Goal: Use online tool/utility: Utilize a website feature to perform a specific function

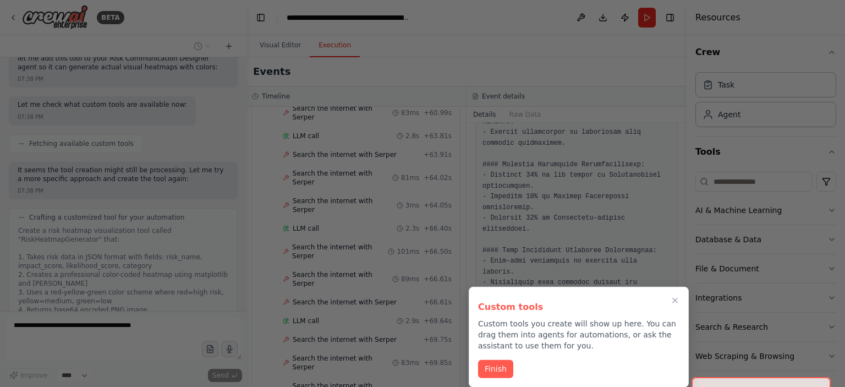
click at [489, 371] on button "Finish" at bounding box center [495, 369] width 35 height 18
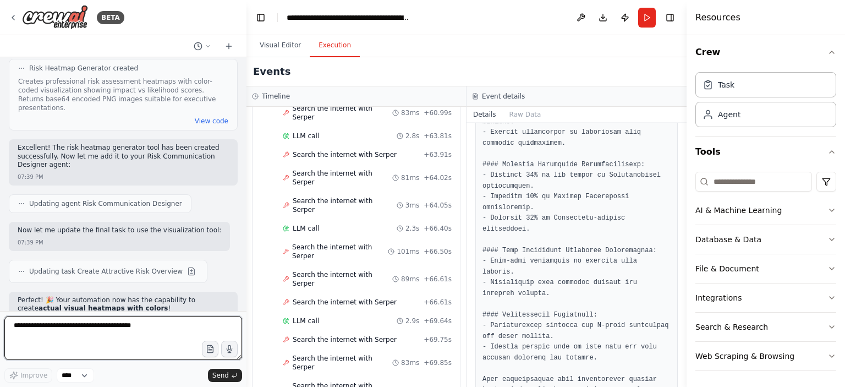
scroll to position [7854, 0]
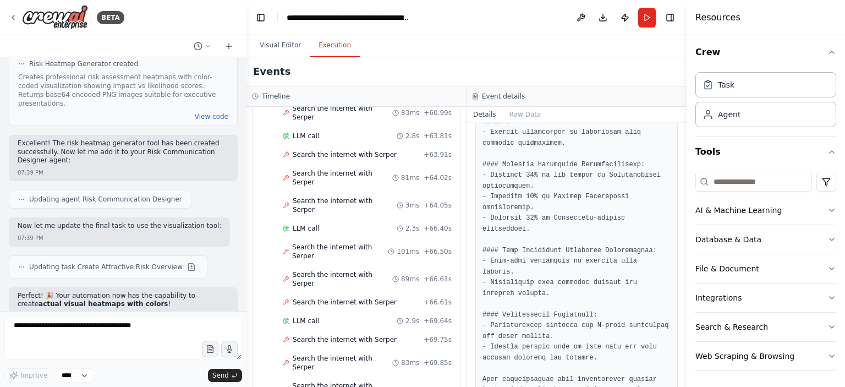
click at [646, 18] on button "Run" at bounding box center [647, 18] width 18 height 20
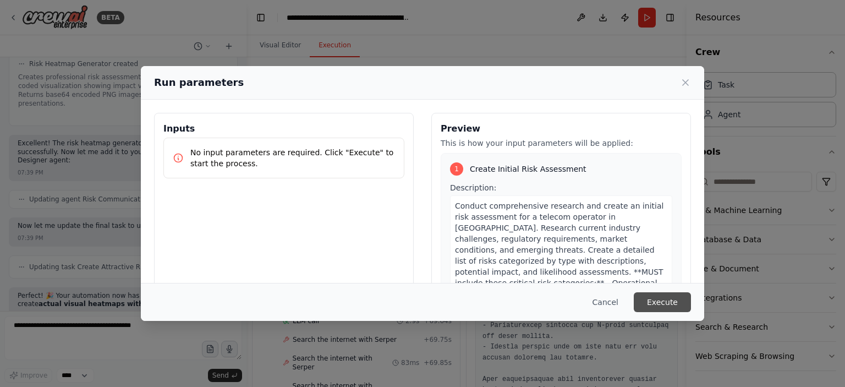
click at [656, 301] on button "Execute" at bounding box center [662, 302] width 57 height 20
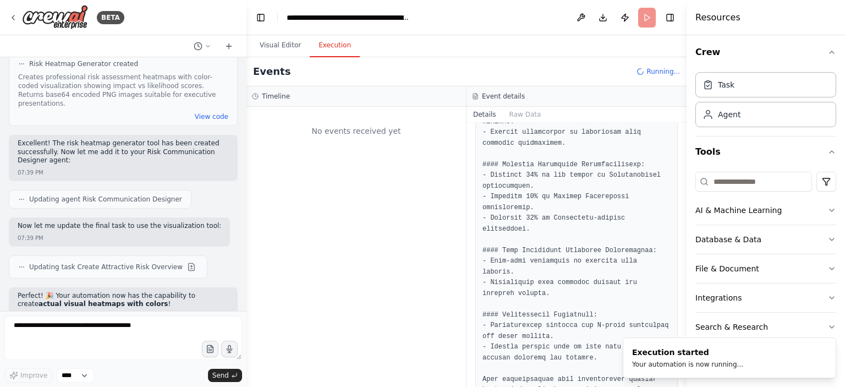
scroll to position [0, 0]
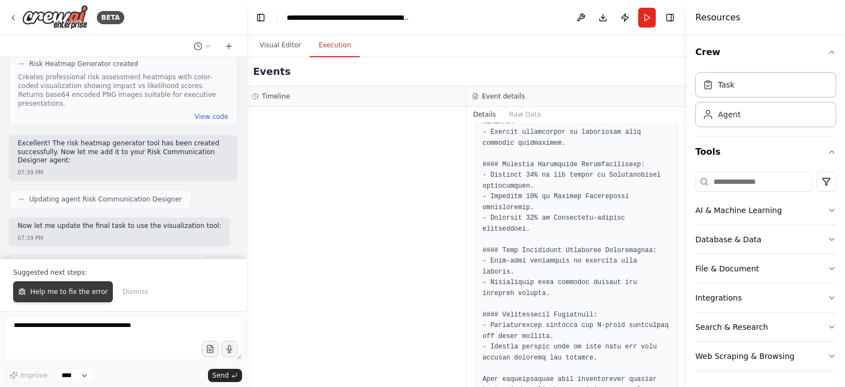
click at [84, 298] on button "Help me to fix the error" at bounding box center [63, 291] width 100 height 21
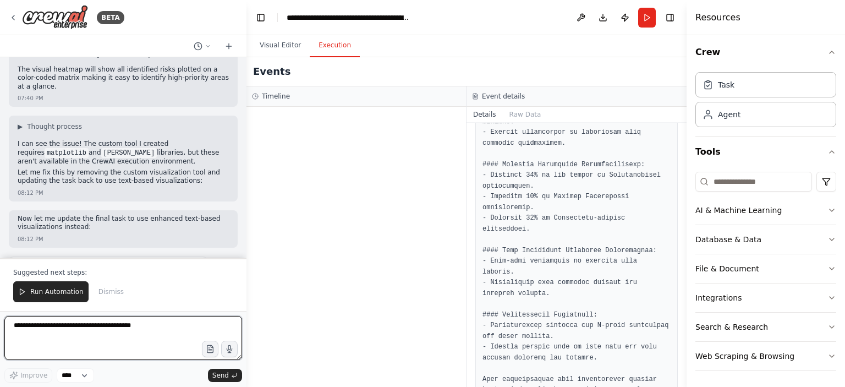
scroll to position [8421, 0]
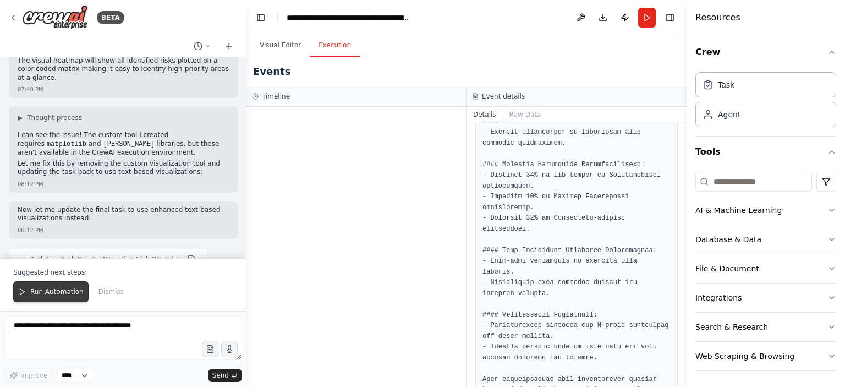
click at [45, 289] on span "Run Automation" at bounding box center [56, 291] width 53 height 9
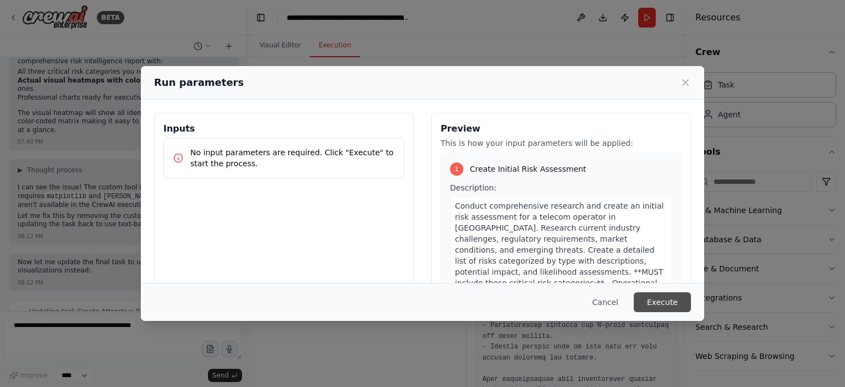
click at [671, 305] on button "Execute" at bounding box center [662, 302] width 57 height 20
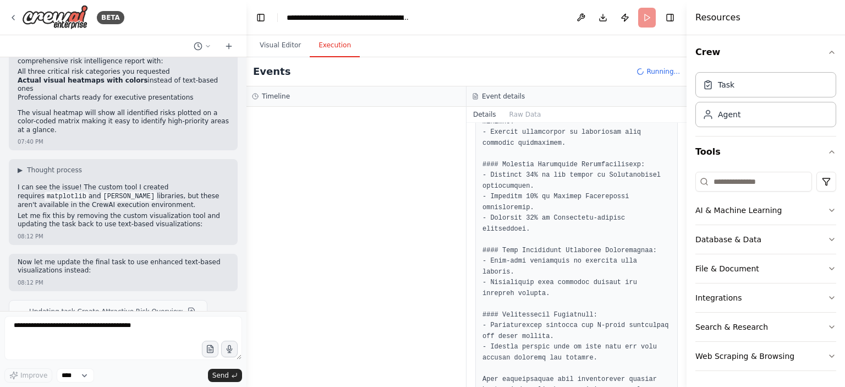
scroll to position [8421, 0]
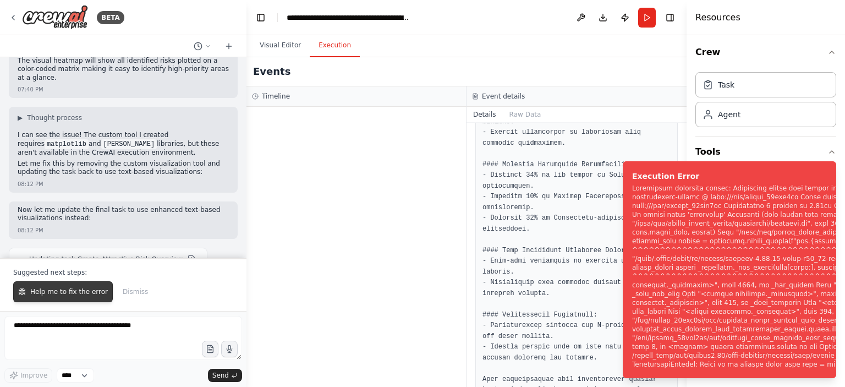
click at [56, 295] on span "Help me to fix the error" at bounding box center [69, 291] width 78 height 9
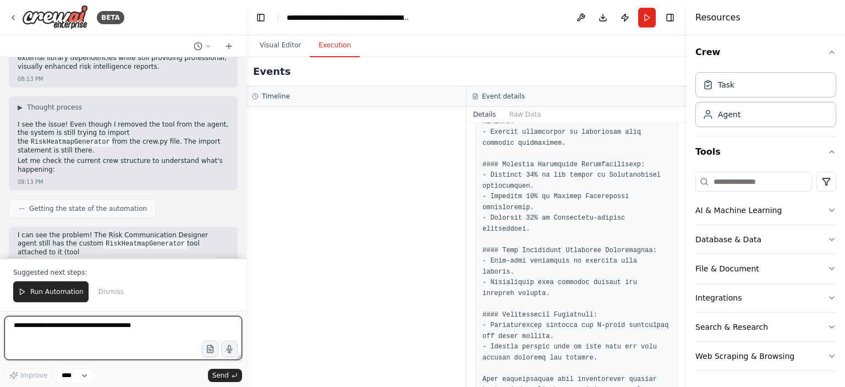
scroll to position [8981, 0]
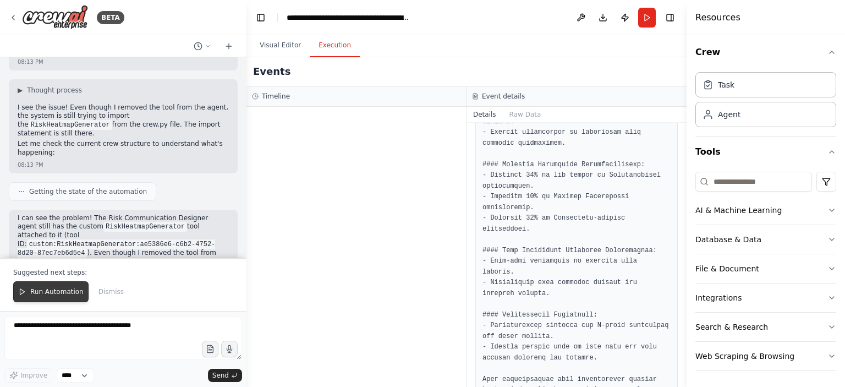
click at [57, 295] on span "Run Automation" at bounding box center [56, 291] width 53 height 9
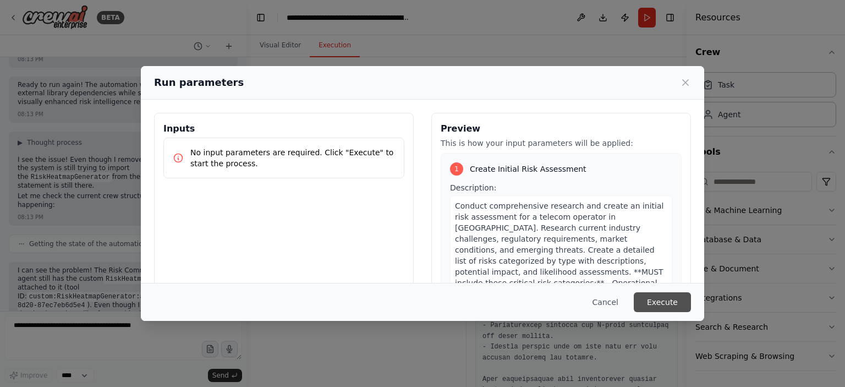
click at [674, 298] on button "Execute" at bounding box center [662, 302] width 57 height 20
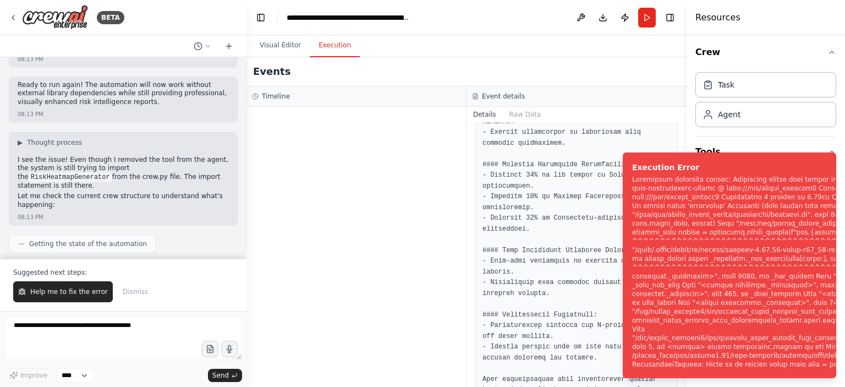
scroll to position [8981, 0]
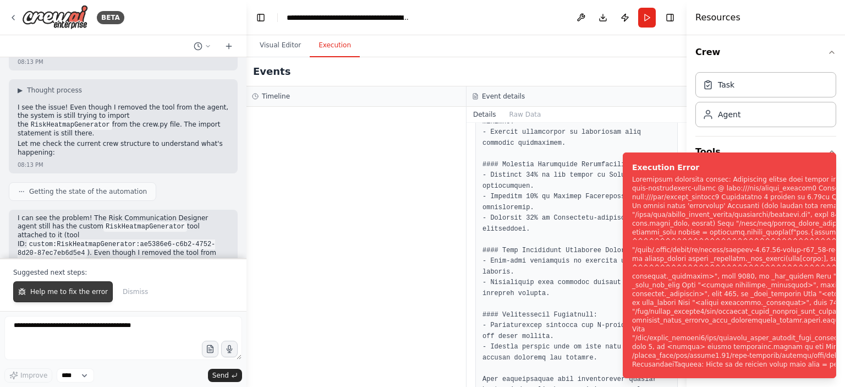
click at [73, 293] on span "Help me to fix the error" at bounding box center [69, 291] width 78 height 9
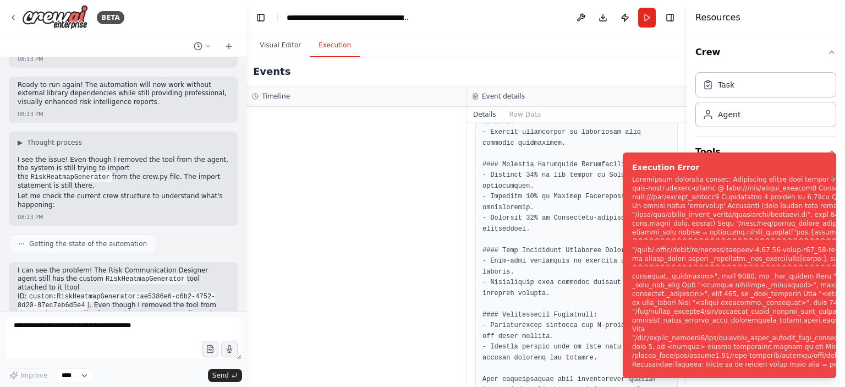
scroll to position [8957, 0]
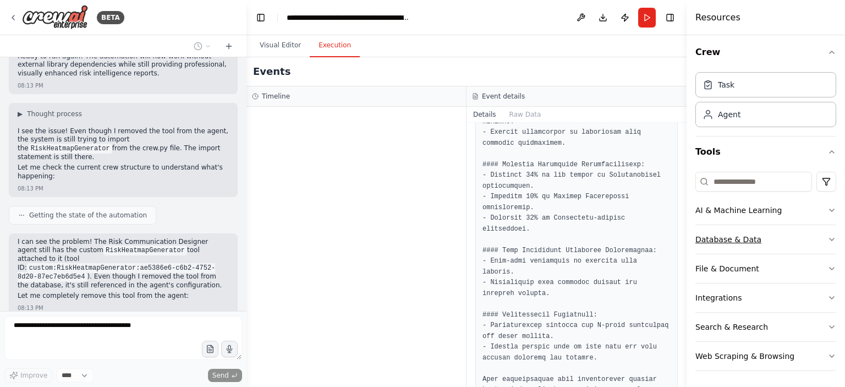
click at [827, 238] on icon "button" at bounding box center [831, 239] width 9 height 9
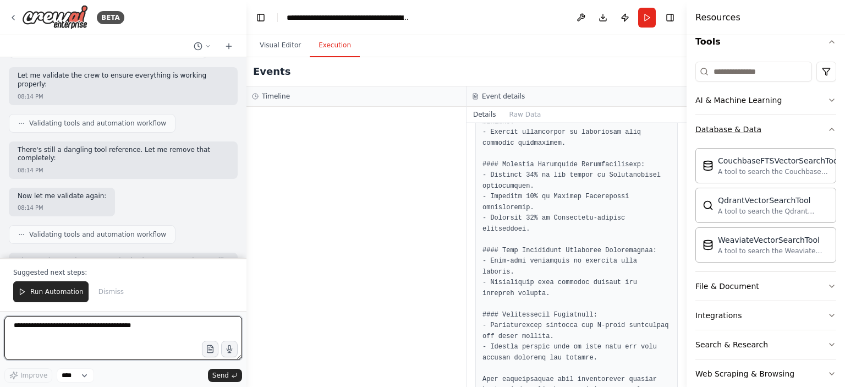
scroll to position [9870, 0]
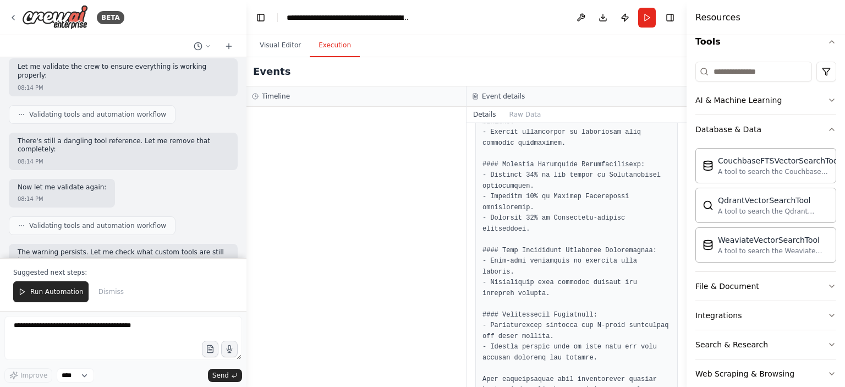
click at [31, 289] on span "Run Automation" at bounding box center [56, 291] width 53 height 9
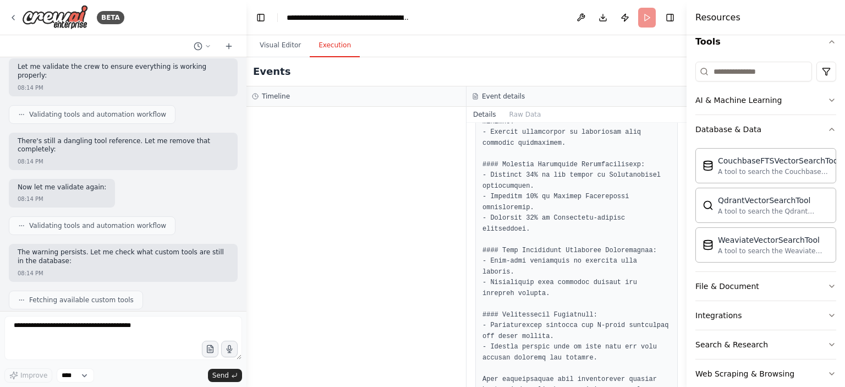
scroll to position [9817, 0]
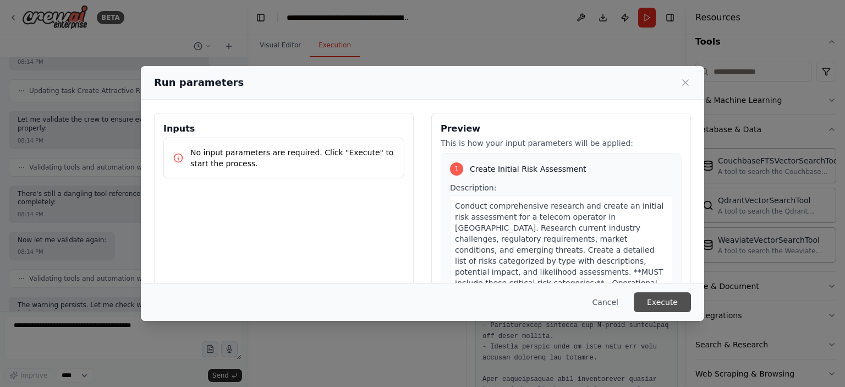
click at [665, 299] on button "Execute" at bounding box center [662, 302] width 57 height 20
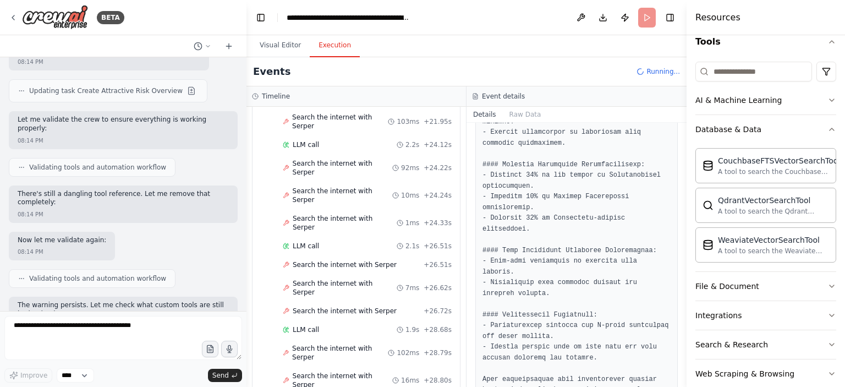
scroll to position [1205, 0]
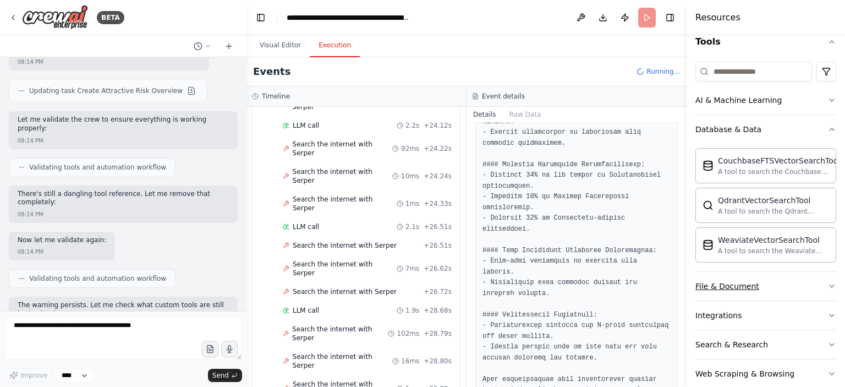
click at [827, 283] on icon "button" at bounding box center [831, 286] width 9 height 9
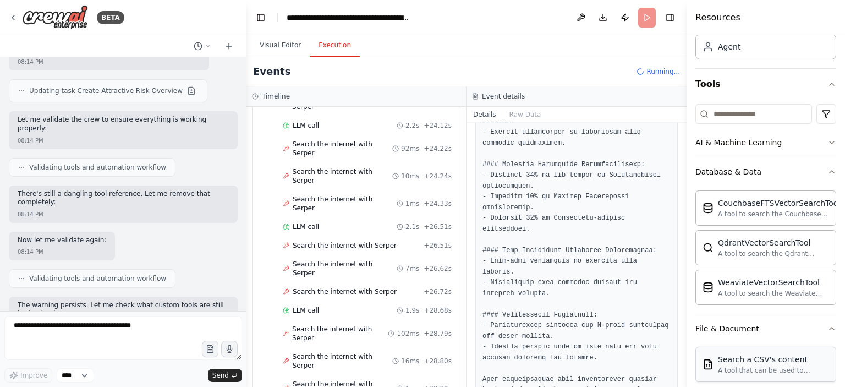
scroll to position [58, 0]
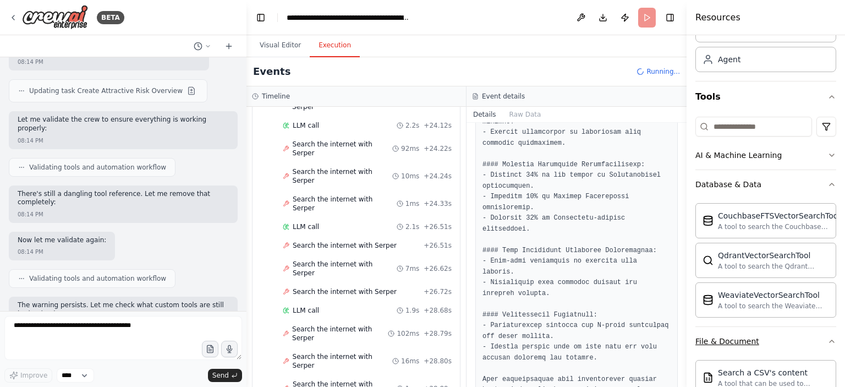
click at [827, 337] on icon "button" at bounding box center [831, 341] width 9 height 9
click at [827, 184] on icon "button" at bounding box center [831, 184] width 9 height 9
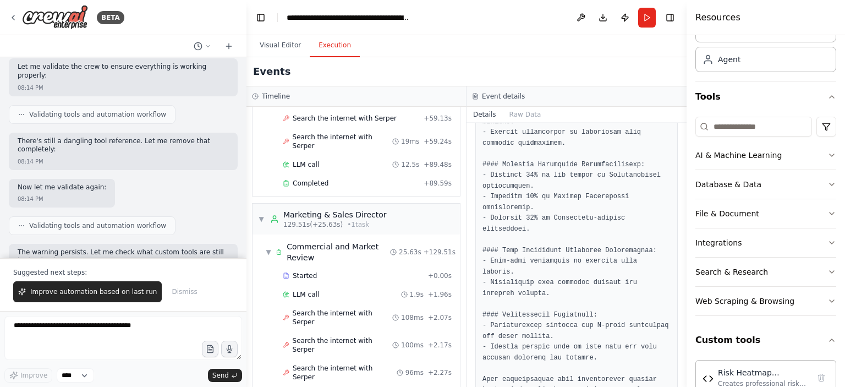
scroll to position [2774, 0]
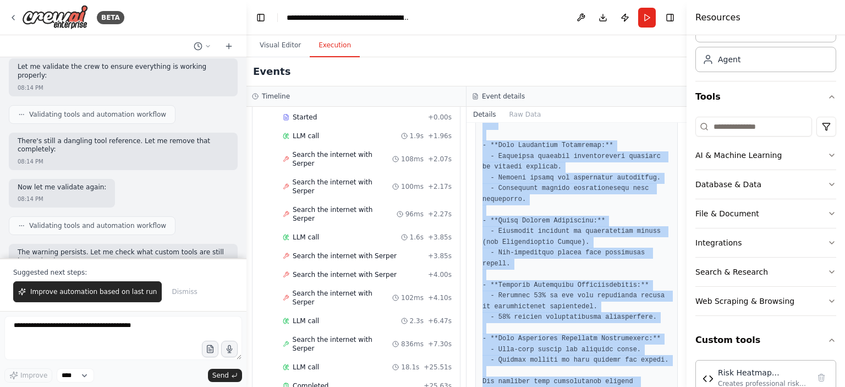
scroll to position [2315, 0]
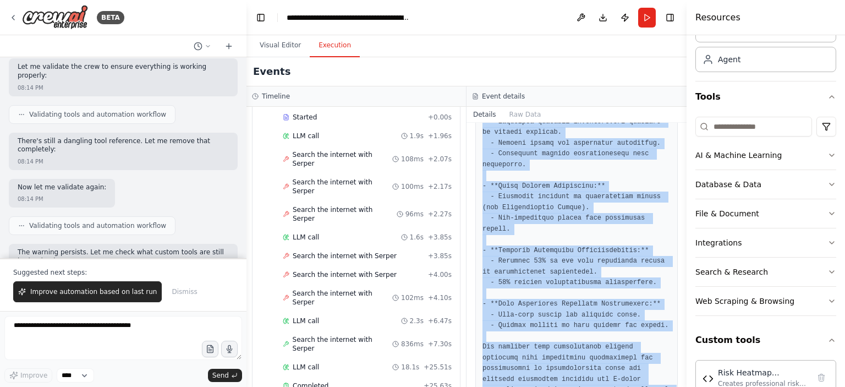
drag, startPoint x: 484, startPoint y: 244, endPoint x: 568, endPoint y: 384, distance: 163.4
click at [568, 384] on div "Completed [DATE] 8:19:28 PM Description Transform the comprehensive risk assess…" at bounding box center [577, 255] width 220 height 264
copy pre "**EXECUTIVE DASHBOARD:** **Executive Summary:** The comprehensive risk assessme…"
click at [86, 293] on span "Improve automation based on last run" at bounding box center [93, 291] width 127 height 9
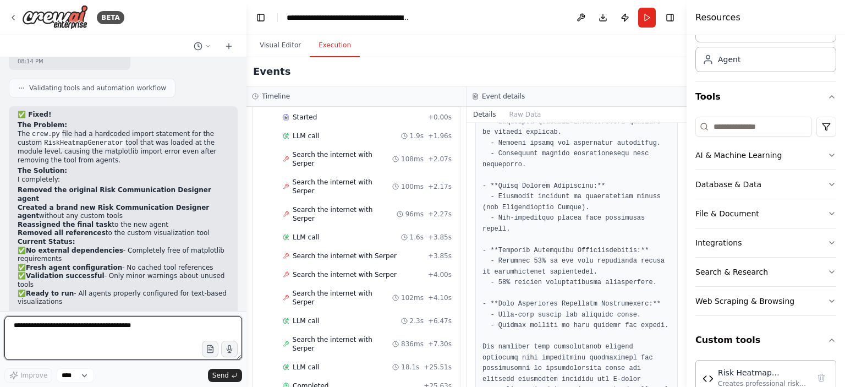
scroll to position [10193, 0]
